Goal: Task Accomplishment & Management: Manage account settings

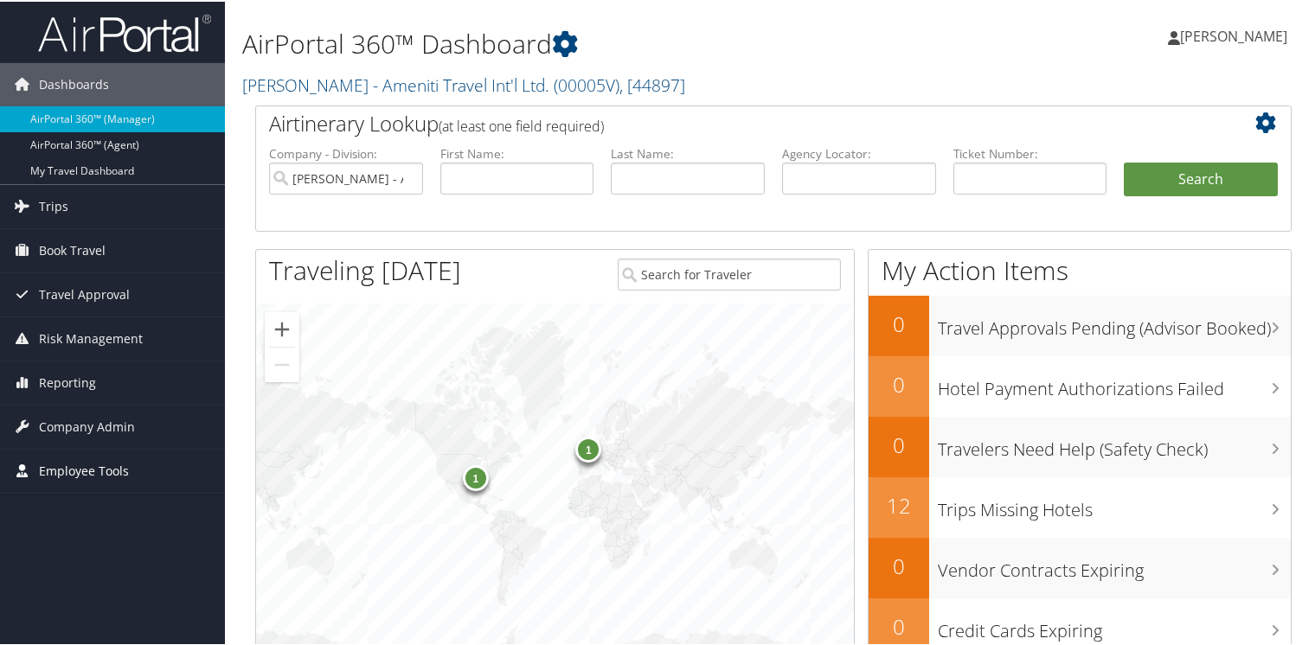
click at [69, 464] on span "Employee Tools" at bounding box center [84, 469] width 90 height 43
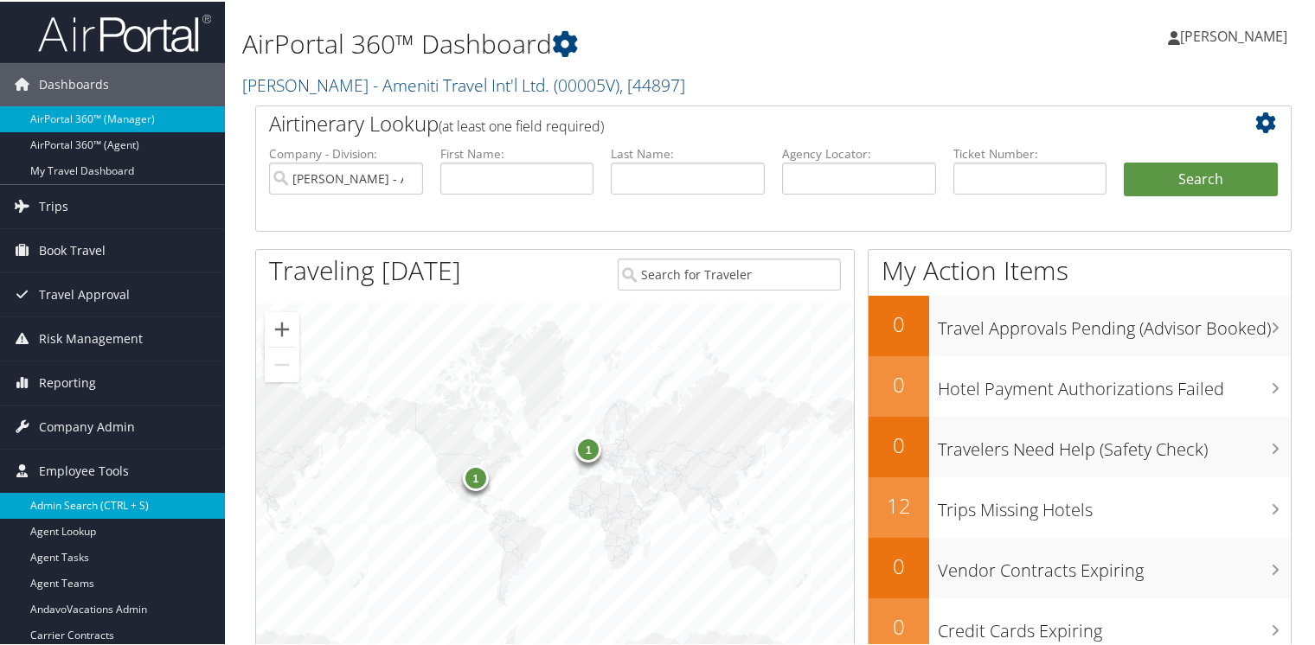
click at [74, 493] on link "Admin Search (CTRL + S)" at bounding box center [112, 504] width 225 height 26
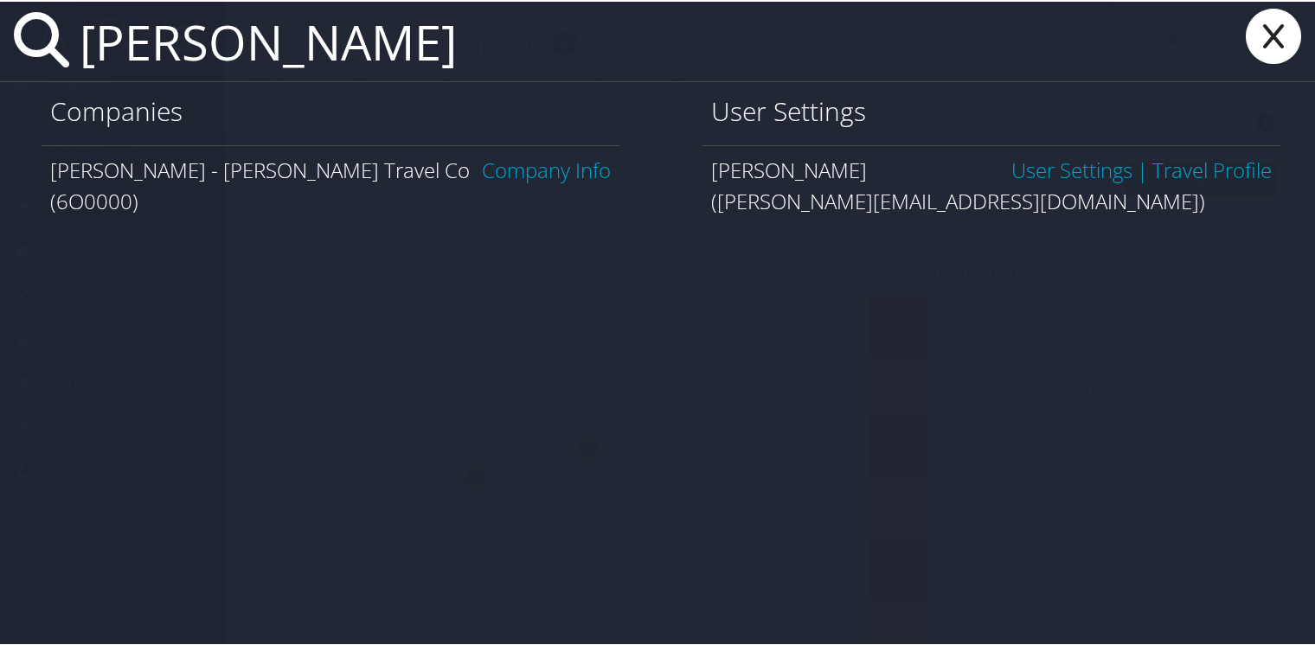
type input "debbie rosenthal"
click at [1099, 174] on link "User Settings" at bounding box center [1071, 168] width 121 height 29
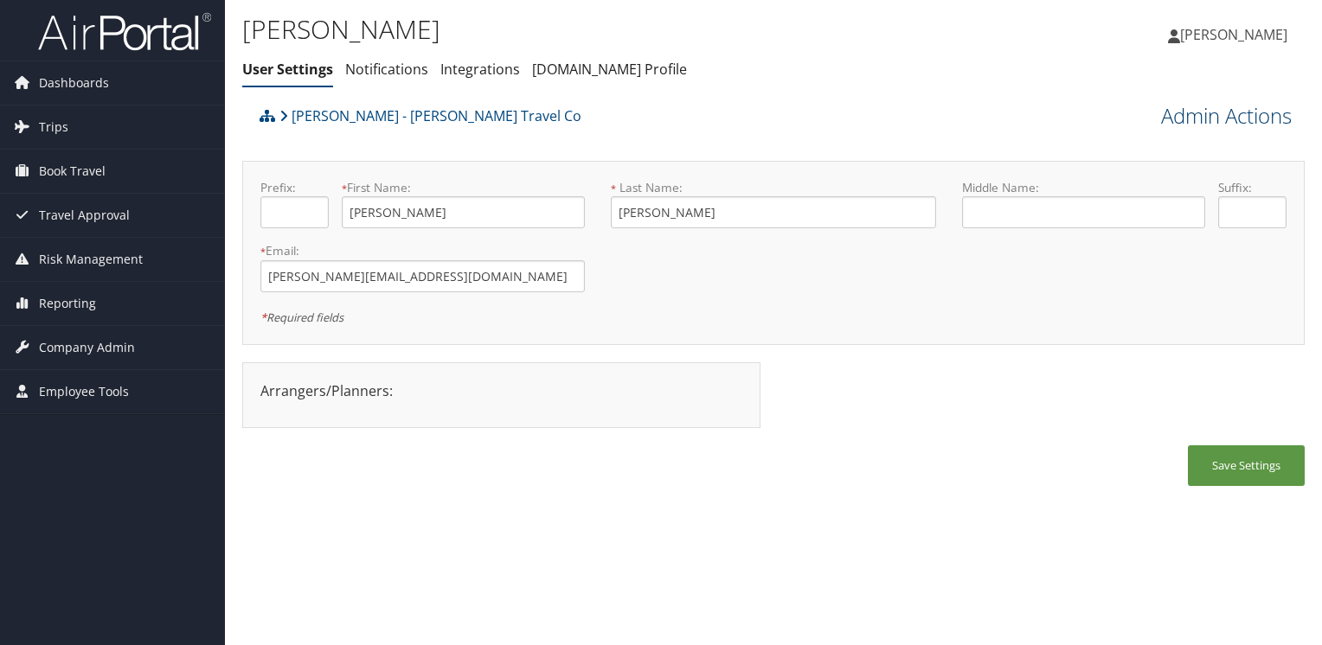
click at [1269, 112] on link "Admin Actions" at bounding box center [1226, 115] width 131 height 29
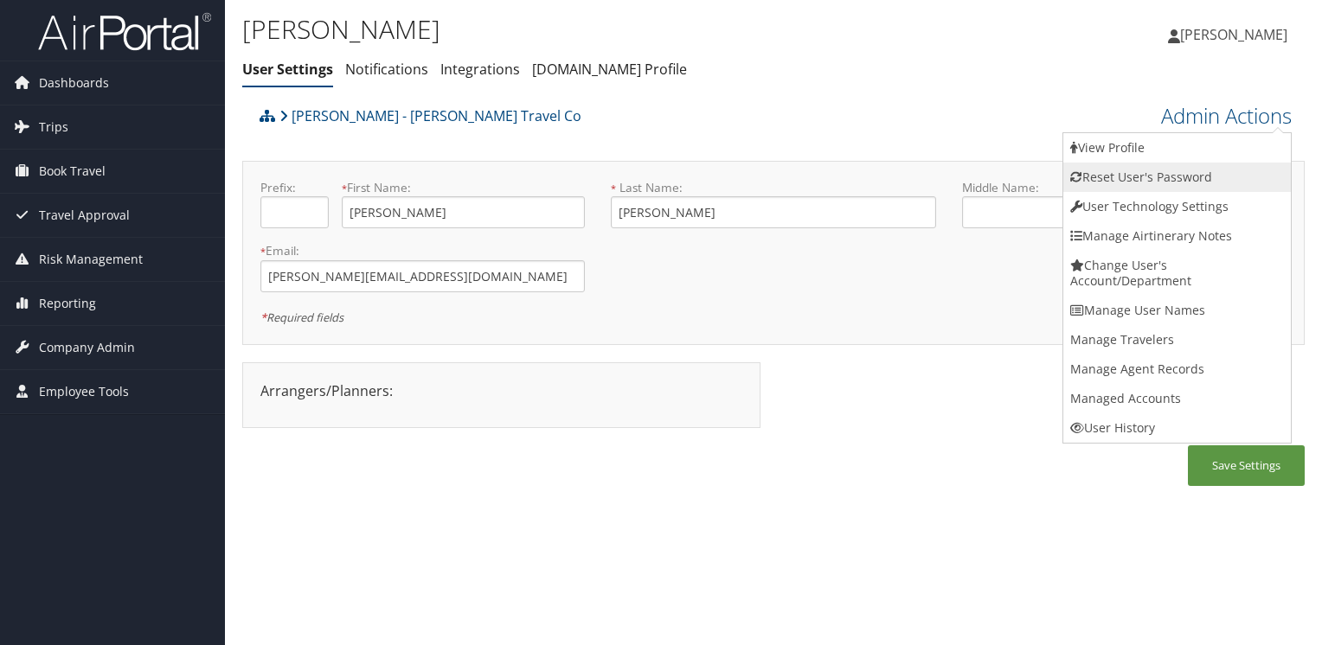
click at [1121, 175] on link "Reset User's Password" at bounding box center [1177, 177] width 228 height 29
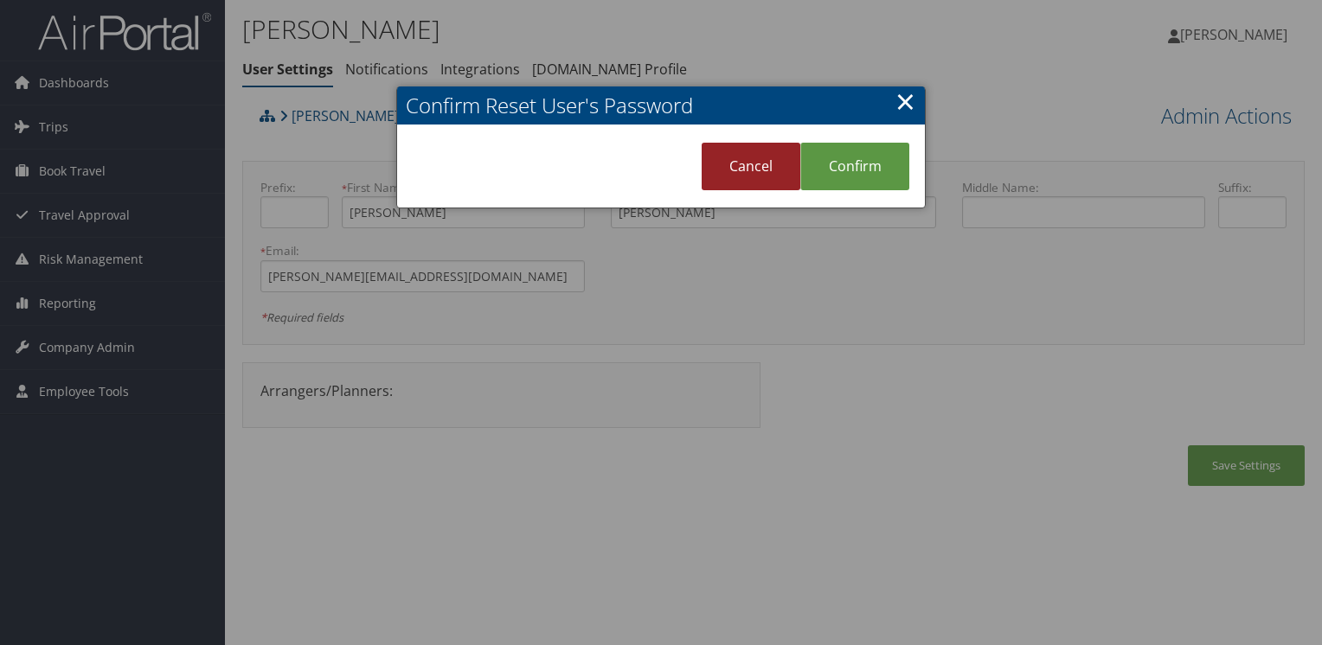
click at [760, 164] on link "Cancel" at bounding box center [751, 167] width 99 height 48
